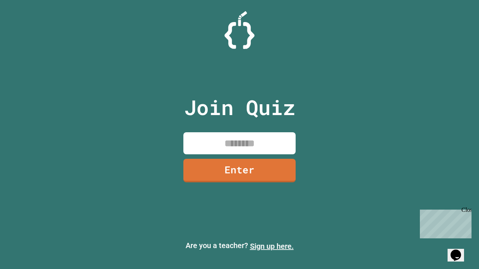
click at [271, 246] on link "Sign up here." at bounding box center [272, 246] width 44 height 9
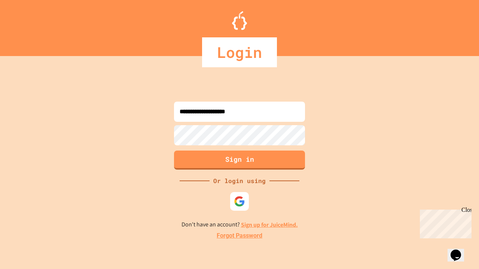
type input "**********"
